Goal: Navigation & Orientation: Find specific page/section

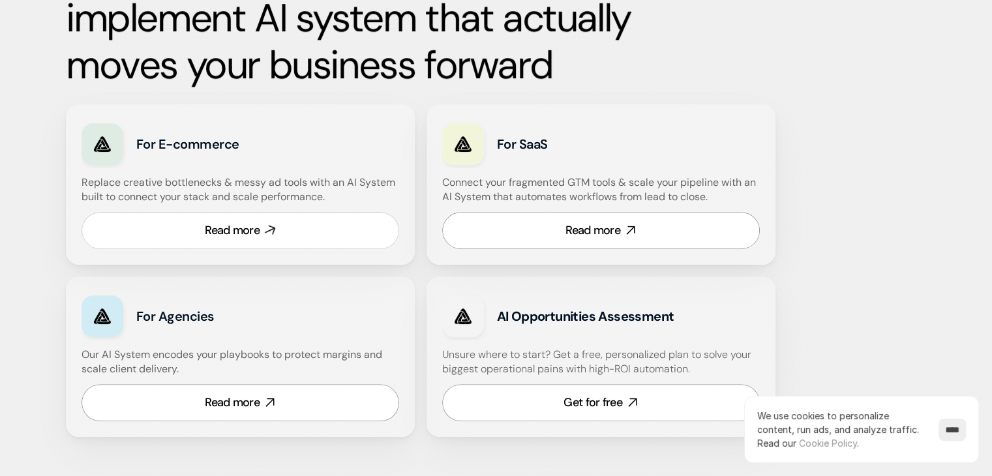
scroll to position [741, 0]
click at [569, 243] on link "Read more" at bounding box center [601, 229] width 318 height 37
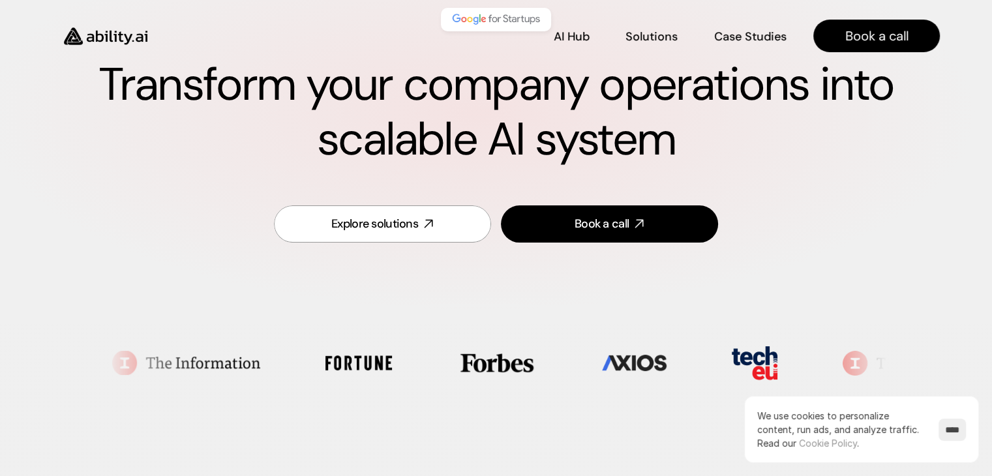
scroll to position [127, 0]
click at [571, 29] on p "AI Hub" at bounding box center [571, 35] width 35 height 16
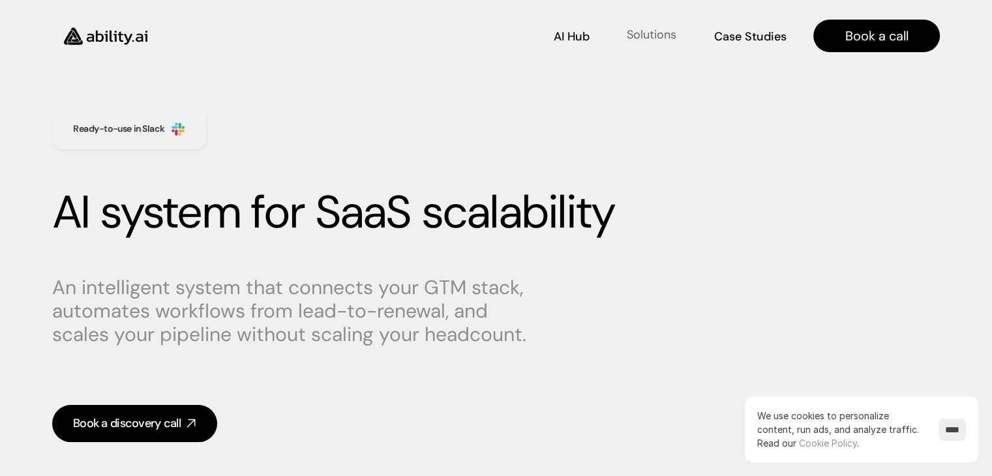
click at [657, 42] on p "Solutions" at bounding box center [652, 35] width 50 height 16
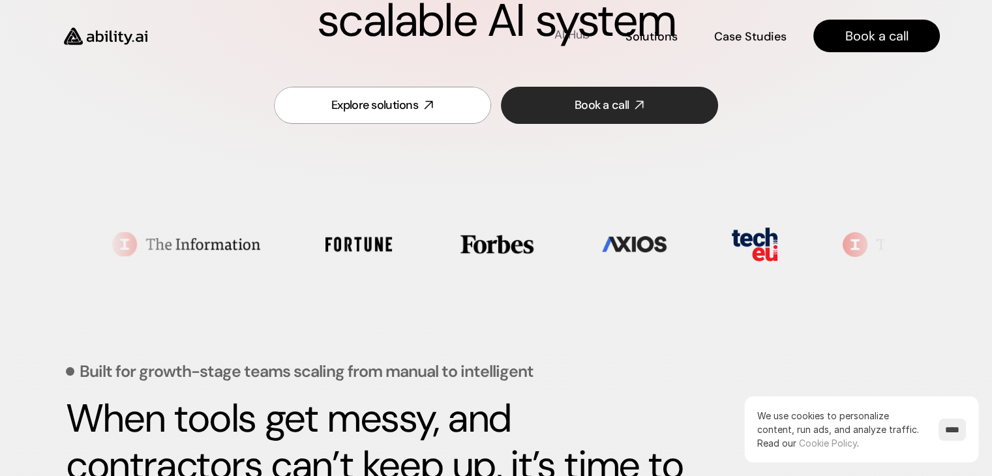
scroll to position [245, 0]
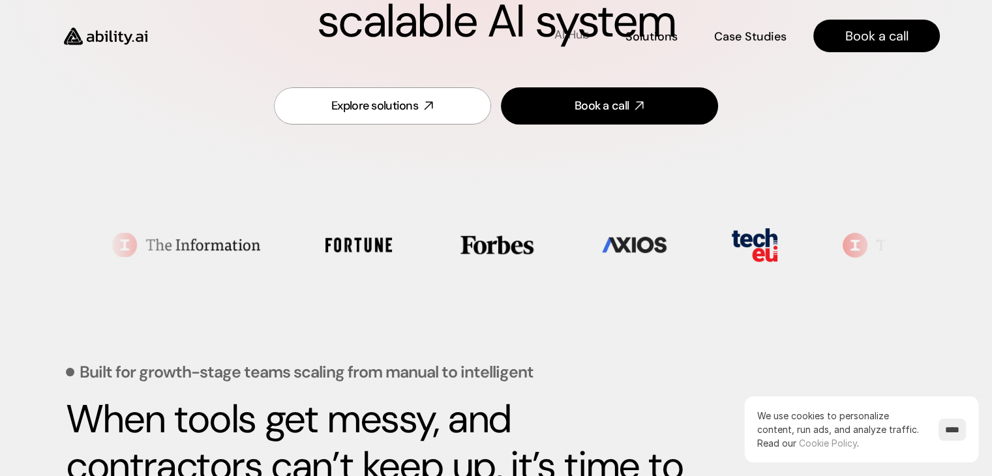
click at [566, 37] on p "AI Hub" at bounding box center [571, 35] width 35 height 16
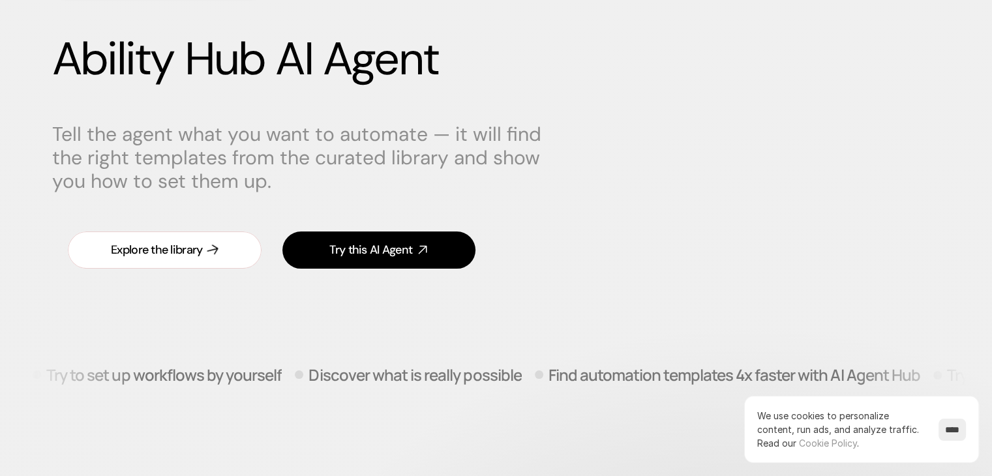
scroll to position [154, 0]
click at [207, 247] on icon at bounding box center [212, 249] width 15 height 15
